Goal: Navigation & Orientation: Find specific page/section

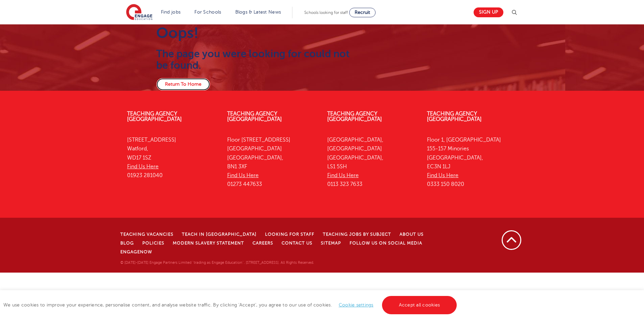
click at [174, 84] on link "Return To Home" at bounding box center [183, 84] width 54 height 13
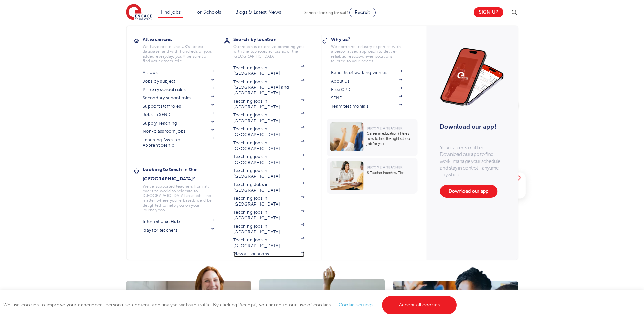
click at [252, 251] on link "View all locations" at bounding box center [268, 253] width 71 height 5
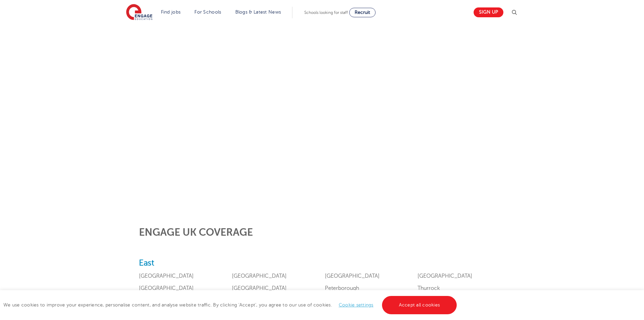
scroll to position [113, 0]
